Goal: Information Seeking & Learning: Learn about a topic

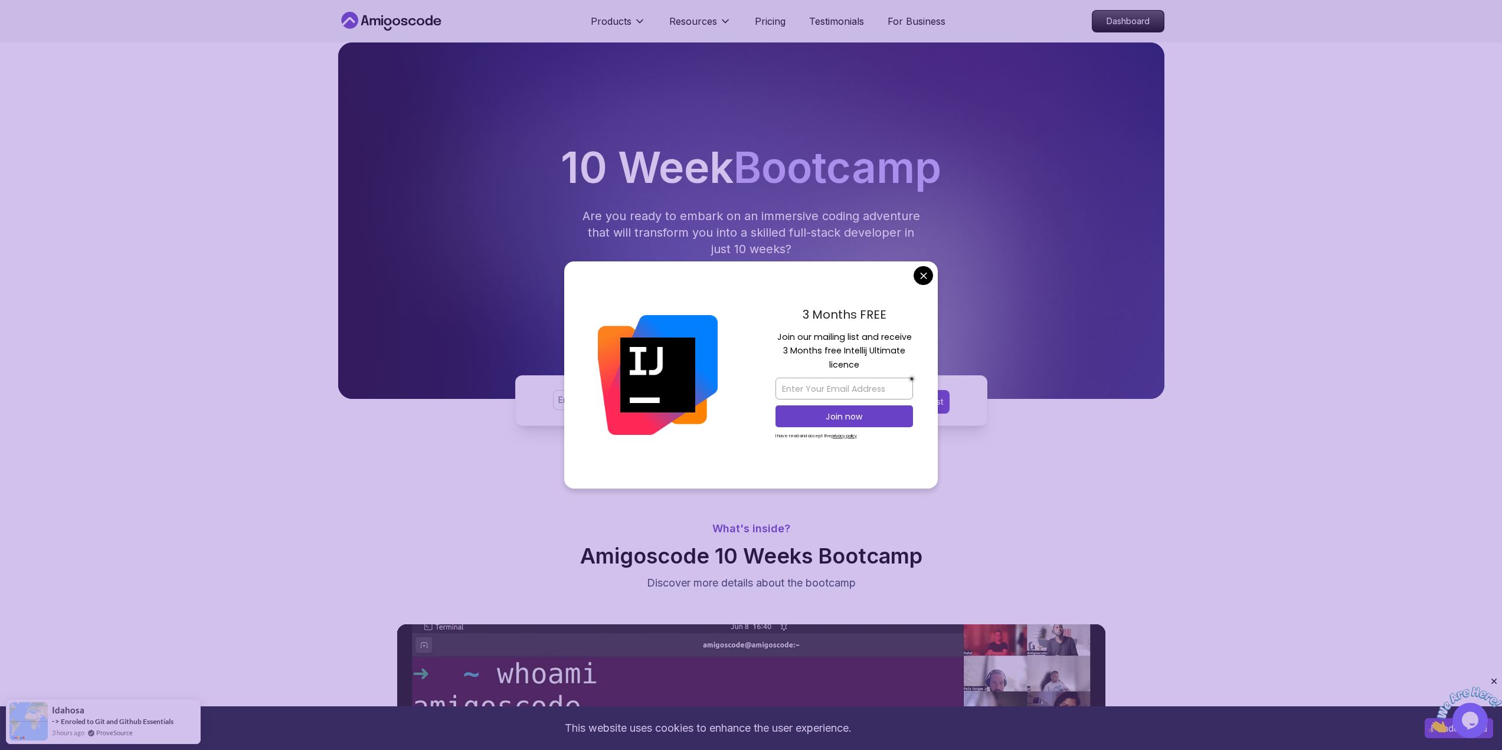
click at [911, 270] on div "3 Months FREE Join our mailing list and receive 3 Months free Intellij Ultimate…" at bounding box center [844, 375] width 187 height 228
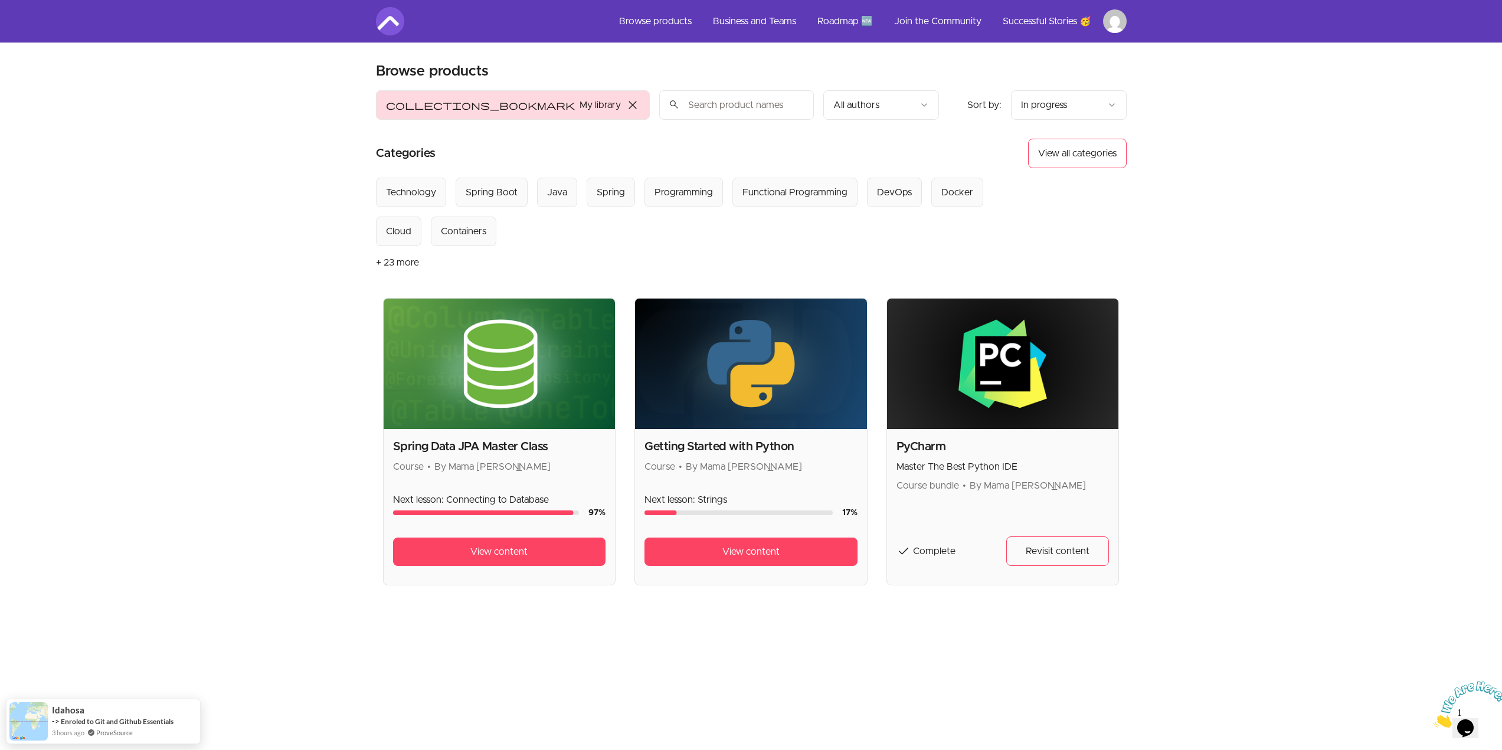
click at [1463, 727] on img at bounding box center [1470, 704] width 73 height 47
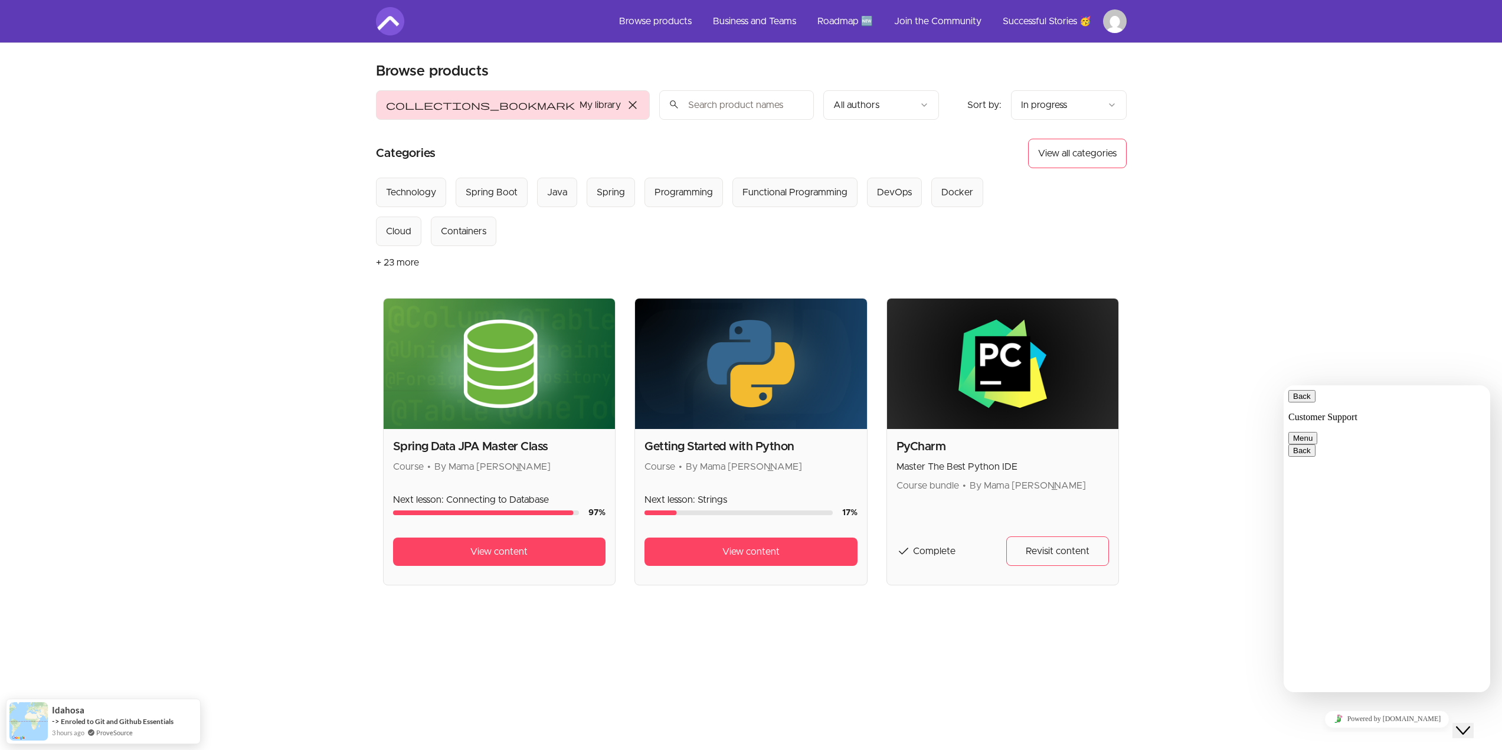
click at [1463, 726] on icon "Close Chat This icon closes the chat window." at bounding box center [1463, 731] width 14 height 14
